Goal: Task Accomplishment & Management: Manage account settings

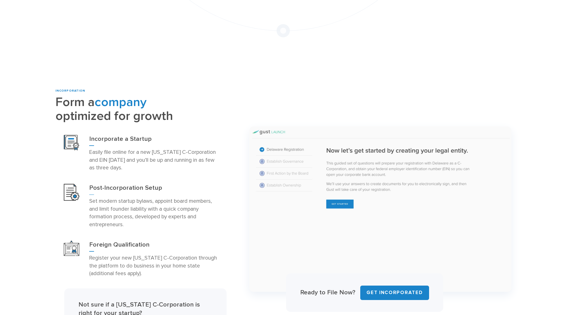
scroll to position [363, 0]
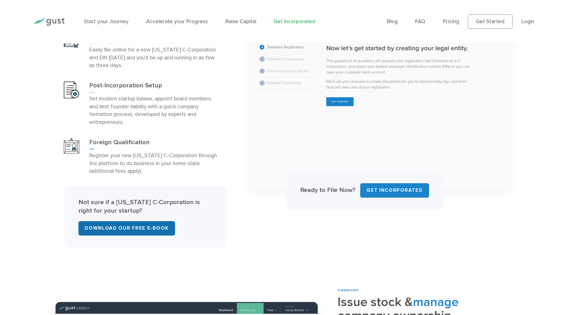
click at [135, 221] on link "Download Our Free E-Book" at bounding box center [126, 228] width 97 height 14
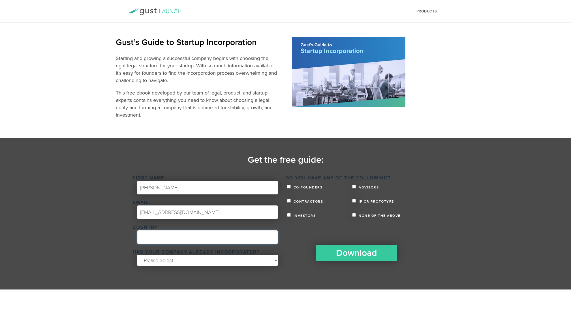
click at [198, 243] on input "Country *" at bounding box center [207, 237] width 140 height 14
type input "United States"
click at [190, 258] on select "- Please Select - Yes No" at bounding box center [207, 260] width 141 height 11
select select "No"
click at [137, 255] on select "- Please Select - Yes No" at bounding box center [207, 260] width 141 height 11
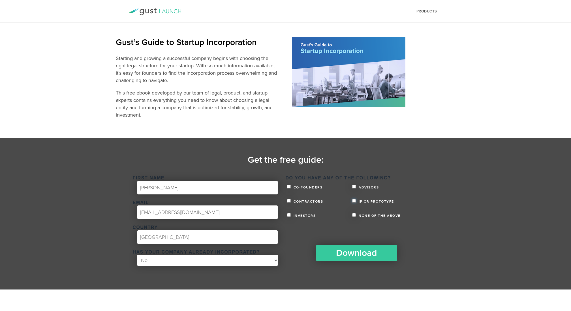
click at [353, 202] on input "IP or Prototype" at bounding box center [354, 201] width 4 height 4
checkbox input "true"
click at [286, 191] on ul "Co-founders Advisors Contractors IP or Prototype Investors None of the above" at bounding box center [361, 203] width 150 height 44
click at [286, 189] on ul "Co-founders Advisors Contractors IP or Prototype Investors None of the above" at bounding box center [361, 203] width 150 height 44
click at [288, 187] on input "Co-founders" at bounding box center [289, 187] width 4 height 4
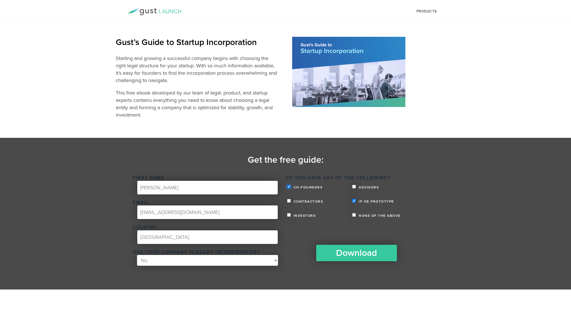
checkbox input "true"
click at [359, 253] on input "Download" at bounding box center [357, 252] width 85 height 18
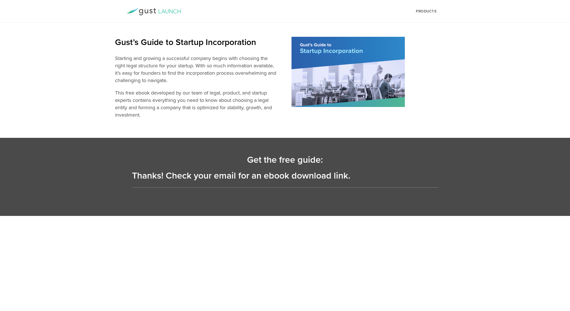
click at [337, 78] on img at bounding box center [347, 72] width 113 height 70
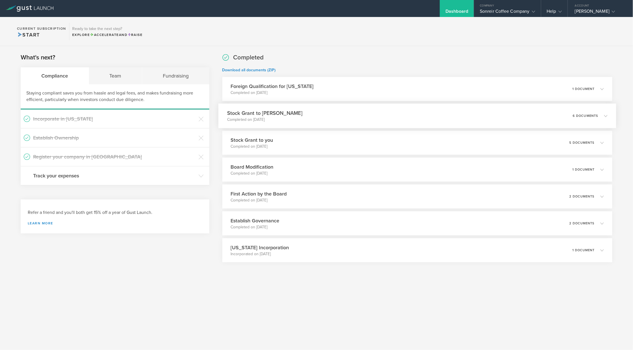
click at [375, 123] on div "Stock Grant to Jose Gomez Completed on Jan 27, 2025 6 documents" at bounding box center [417, 116] width 398 height 25
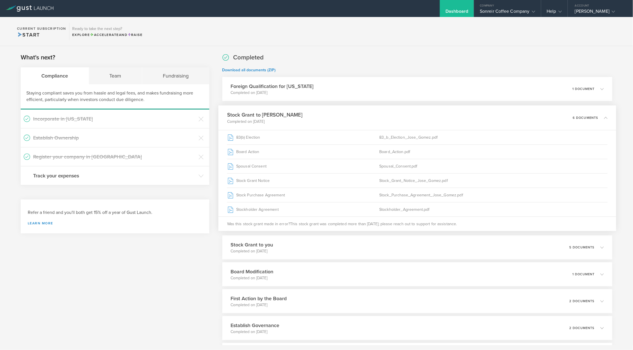
click at [375, 123] on div "Stock Grant to Jose Gomez Completed on Jan 27, 2025 6 documents" at bounding box center [417, 118] width 398 height 25
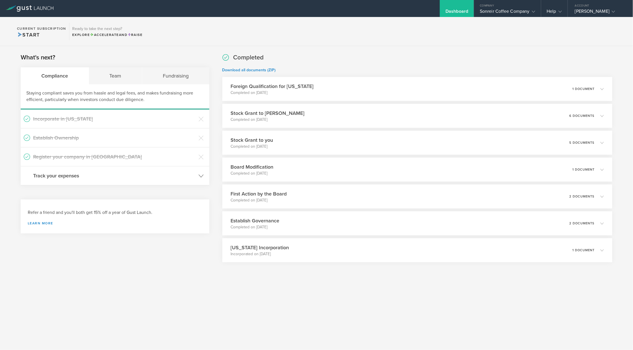
click at [158, 177] on h3 "Track your expenses" at bounding box center [114, 175] width 162 height 7
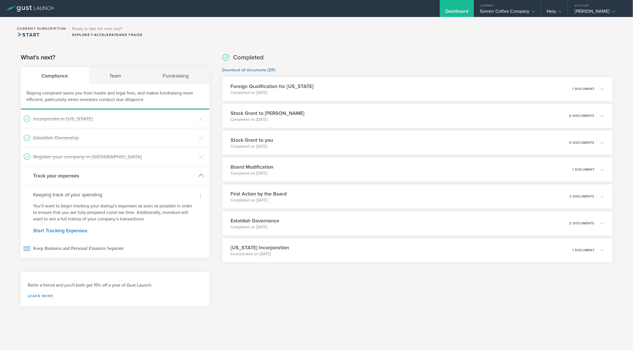
click at [167, 175] on h3 "Track your expenses" at bounding box center [114, 175] width 162 height 7
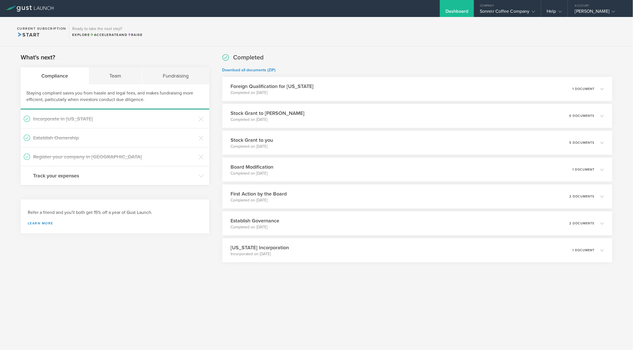
click at [122, 65] on section "What's next? Compliance Team Fundraising Staying compliant saves you from hassl…" at bounding box center [115, 119] width 189 height 132
click at [122, 72] on div "Team" at bounding box center [116, 75] width 54 height 17
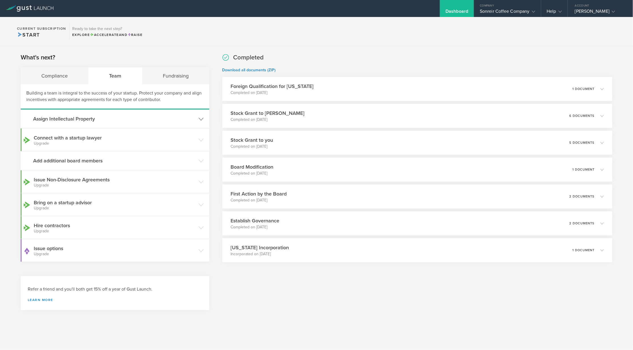
click at [129, 119] on h3 "Assign Intellectual Property" at bounding box center [114, 118] width 162 height 7
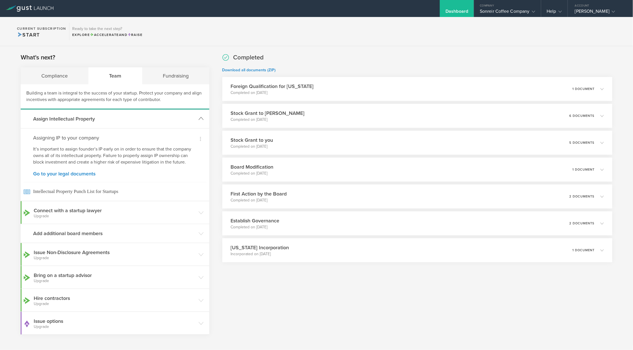
click at [129, 119] on h3 "Assign Intellectual Property" at bounding box center [114, 118] width 162 height 7
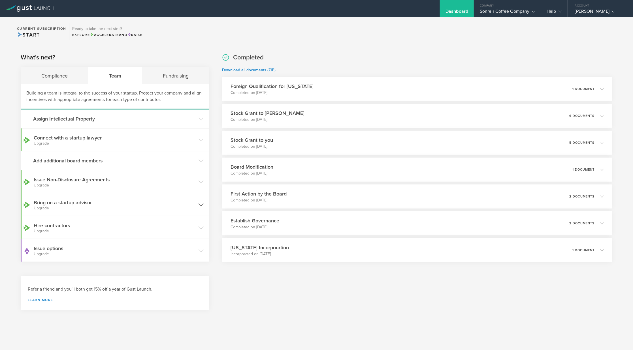
click at [99, 212] on header "Bring on a startup advisor Upgrade" at bounding box center [115, 204] width 189 height 23
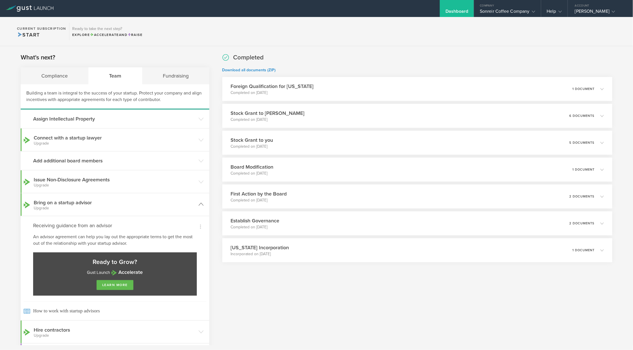
click at [99, 212] on header "Bring on a startup advisor Upgrade" at bounding box center [115, 204] width 189 height 23
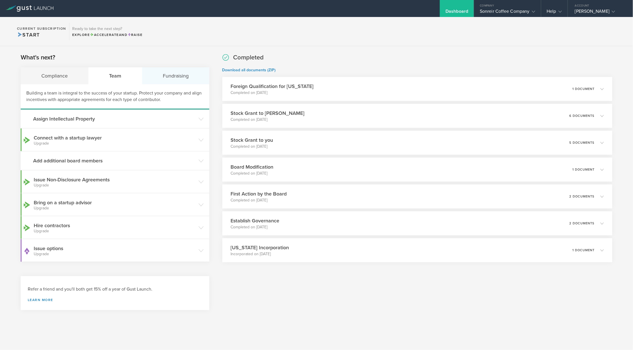
click at [171, 84] on div "Fundraising" at bounding box center [175, 75] width 67 height 17
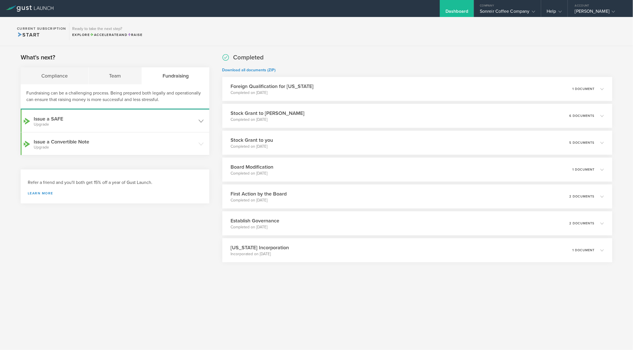
click at [144, 130] on header "Issue a SAFE Upgrade" at bounding box center [115, 121] width 189 height 23
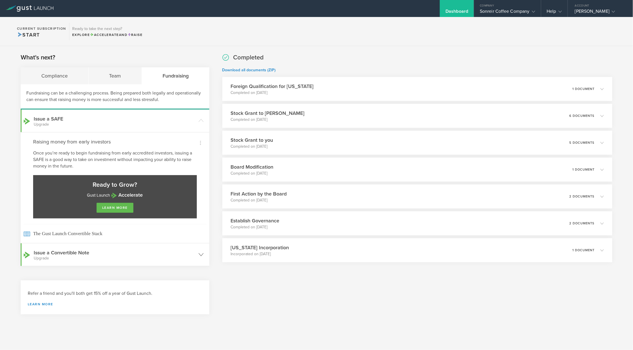
click at [130, 260] on header "Issue a Convertible Note Upgrade" at bounding box center [115, 254] width 189 height 23
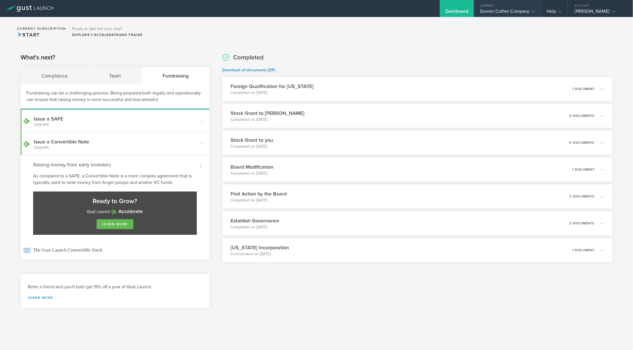
click at [520, 11] on div "Sonreir Coffee Company" at bounding box center [507, 12] width 55 height 8
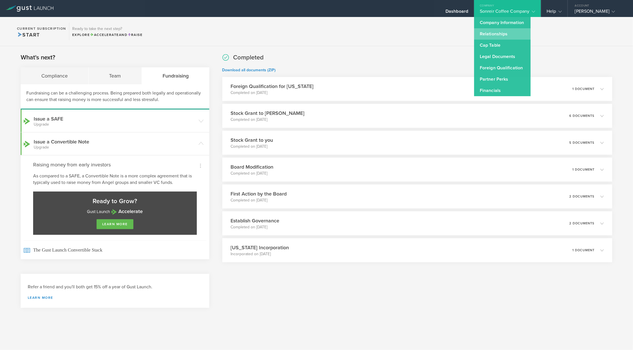
click at [488, 29] on link "Relationships" at bounding box center [502, 33] width 57 height 11
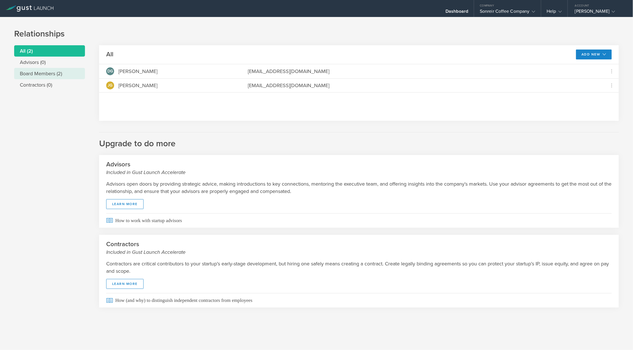
click at [48, 70] on li "Board Members (2)" at bounding box center [49, 73] width 71 height 11
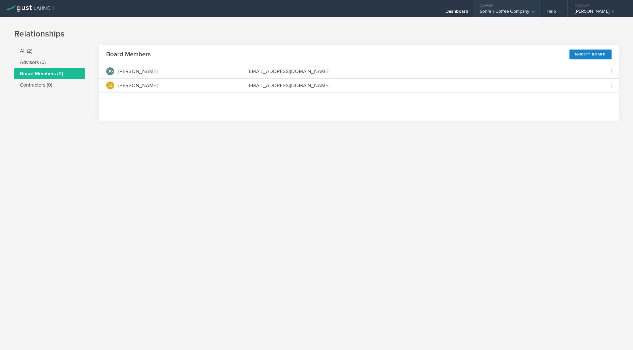
click at [490, 8] on div "Company" at bounding box center [507, 4] width 67 height 8
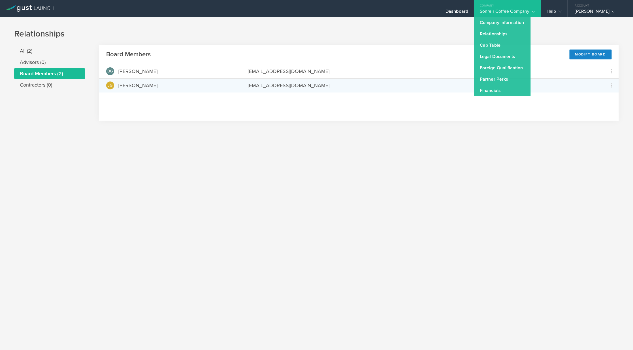
click at [395, 91] on div "JG Jose Gomez joseggomez423@gmail.com Grant Common Stock Repurchase stock due t…" at bounding box center [358, 85] width 519 height 14
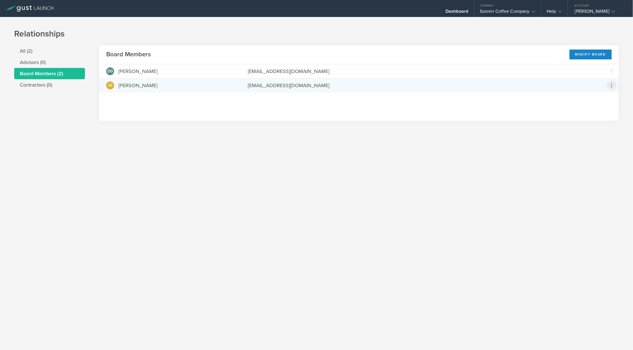
click at [611, 88] on icon at bounding box center [611, 85] width 7 height 7
click at [573, 58] on md-backdrop at bounding box center [316, 175] width 633 height 350
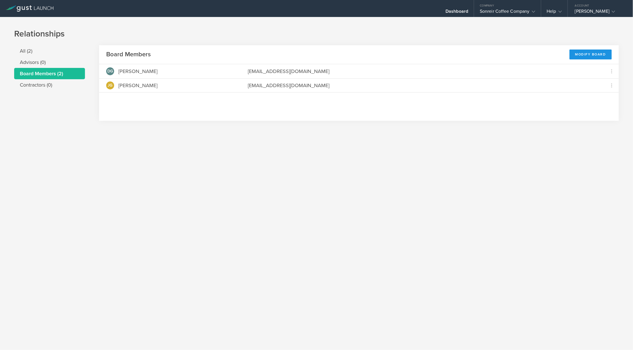
click at [574, 56] on div "Modify Board" at bounding box center [590, 55] width 42 height 10
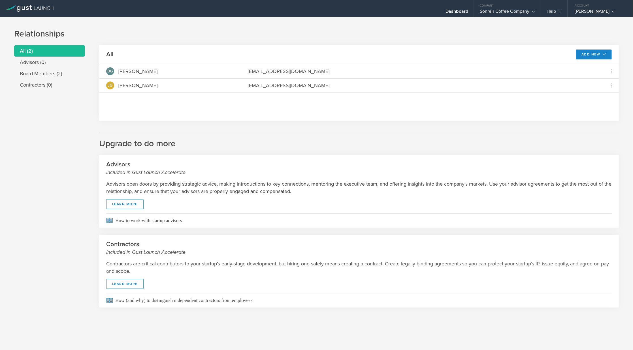
click at [599, 60] on header "All Add New Modify board" at bounding box center [358, 54] width 519 height 19
click at [599, 58] on button "Add New" at bounding box center [594, 55] width 36 height 10
click at [499, 13] on div "Sonreir Coffee Company" at bounding box center [507, 12] width 55 height 8
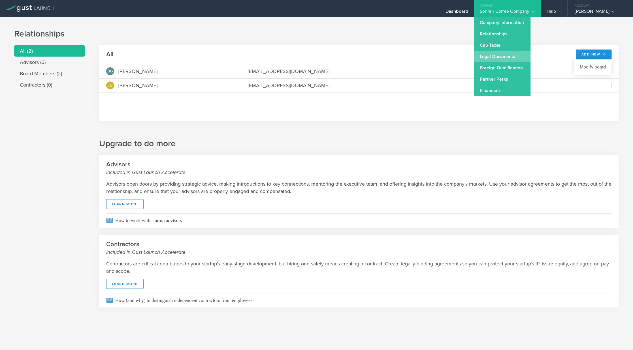
click at [497, 61] on link "Legal Documents" at bounding box center [502, 56] width 57 height 11
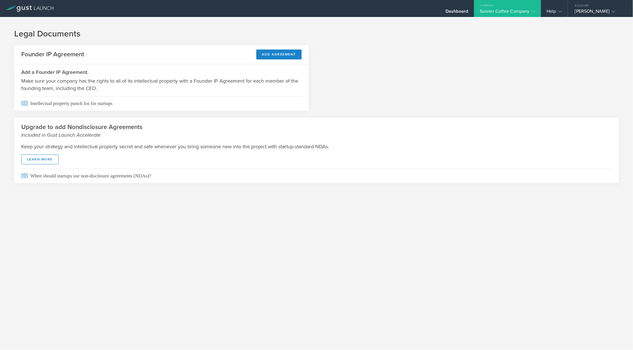
click at [508, 10] on div "Sonreir Coffee Company" at bounding box center [507, 12] width 55 height 8
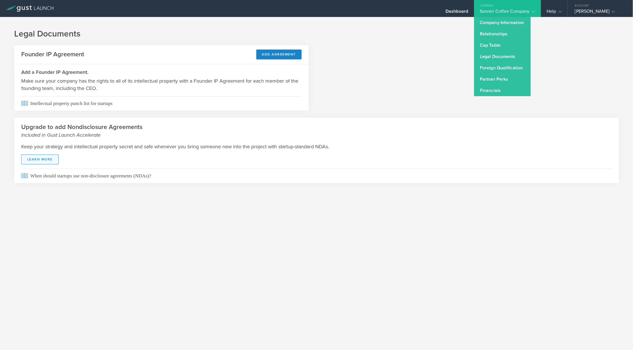
click at [46, 164] on link "Learn More" at bounding box center [39, 160] width 37 height 10
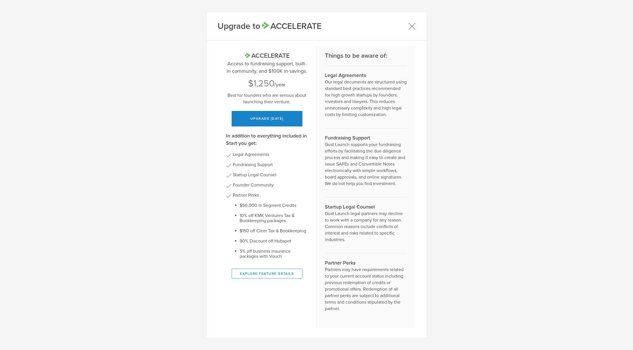
click at [413, 23] on icon at bounding box center [411, 26] width 7 height 7
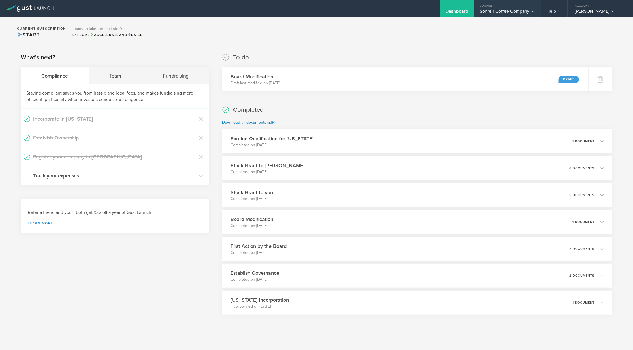
click at [523, 10] on div "Sonreir Coffee Company" at bounding box center [507, 12] width 55 height 8
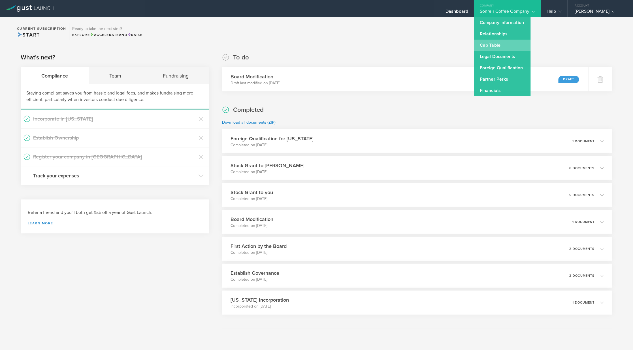
click at [498, 42] on link "Cap Table" at bounding box center [502, 45] width 57 height 11
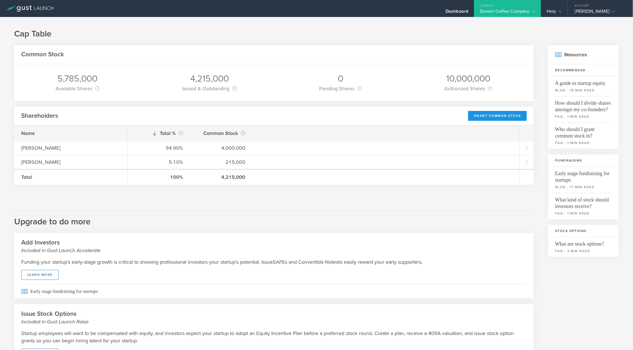
click at [491, 114] on div "Grant Common Stock" at bounding box center [497, 116] width 59 height 10
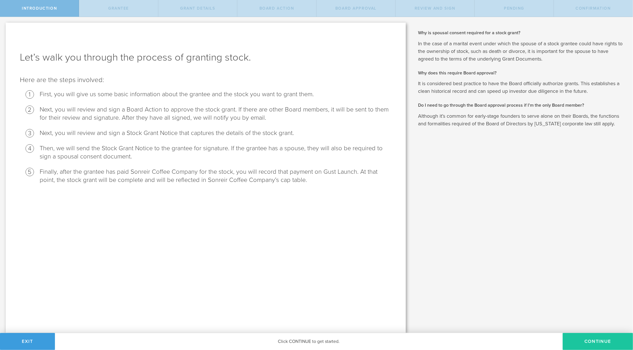
click at [592, 344] on button "Continue" at bounding box center [597, 341] width 70 height 17
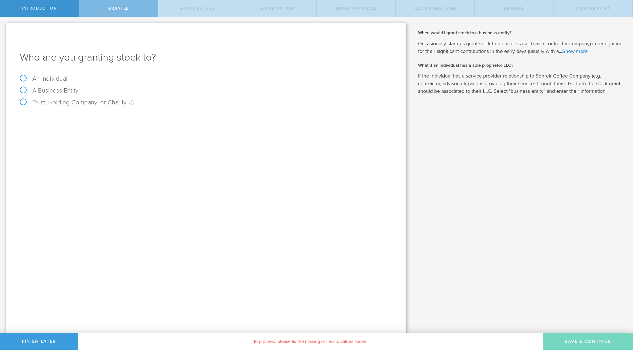
click at [24, 78] on label "An Individual" at bounding box center [44, 78] width 48 height 7
click at [4, 26] on input "An Individual" at bounding box center [2, 21] width 4 height 9
radio input "true"
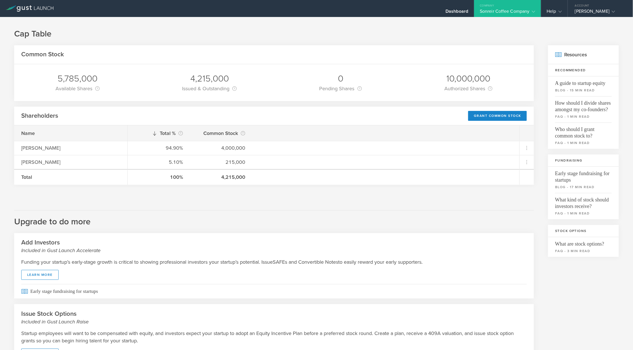
click at [524, 3] on div "Company" at bounding box center [507, 4] width 67 height 8
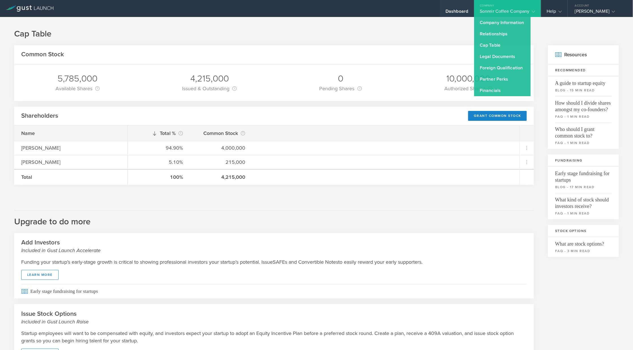
click at [457, 7] on div "Dashboard" at bounding box center [457, 8] width 34 height 17
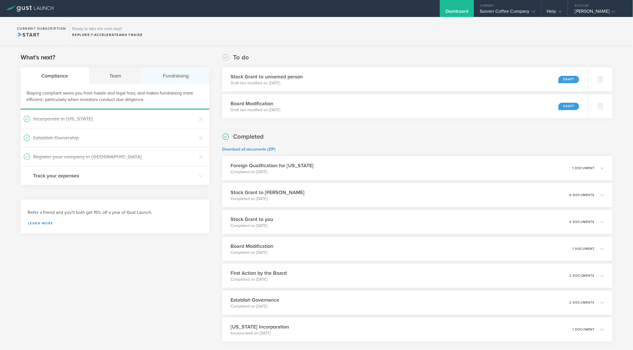
click at [181, 79] on div "Fundraising" at bounding box center [175, 75] width 67 height 17
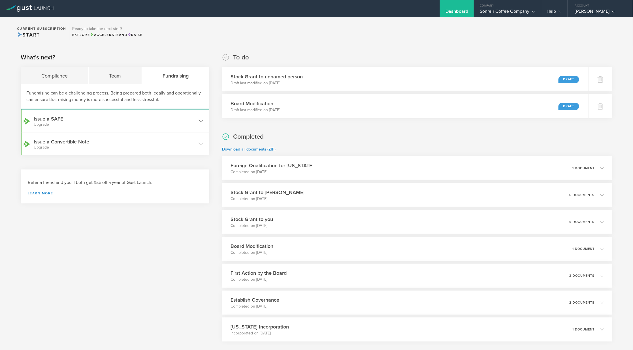
click at [111, 113] on header "Issue a SAFE Upgrade" at bounding box center [115, 121] width 189 height 23
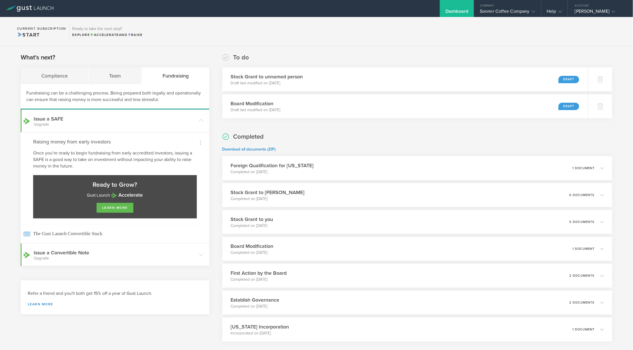
click at [75, 155] on p "Once you’re ready to begin fundraising from early accredited investors, issuing…" at bounding box center [115, 160] width 164 height 20
click at [201, 146] on div at bounding box center [201, 143] width 10 height 10
click at [199, 253] on div at bounding box center [316, 175] width 633 height 350
click at [199, 253] on icon at bounding box center [200, 254] width 5 height 5
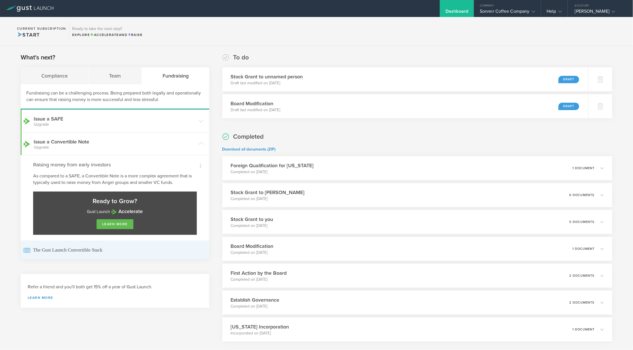
click at [95, 249] on span "The Gust Launch Convertible Stack" at bounding box center [114, 250] width 183 height 19
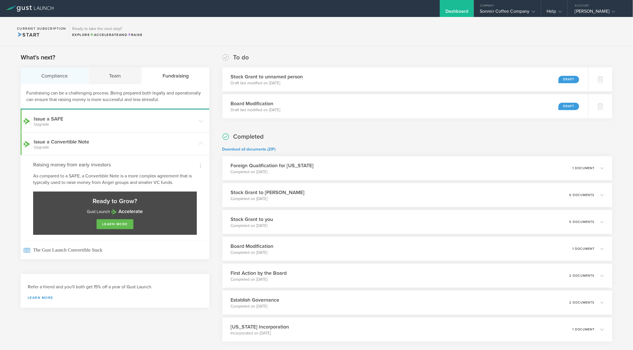
click at [65, 70] on div "Compliance" at bounding box center [55, 75] width 68 height 17
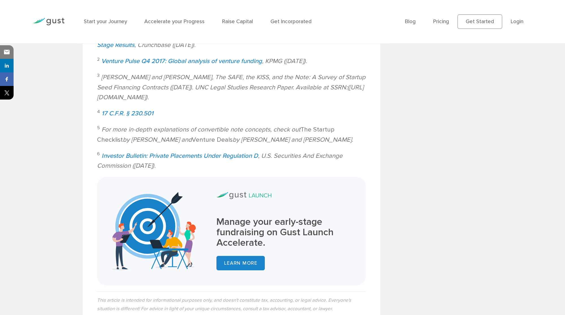
scroll to position [2240, 0]
